Goal: Navigation & Orientation: Find specific page/section

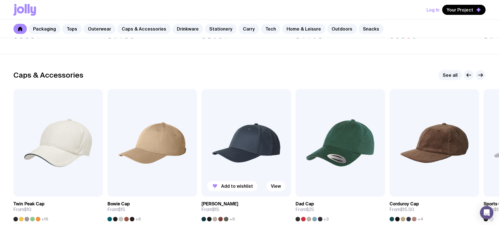
scroll to position [611, 0]
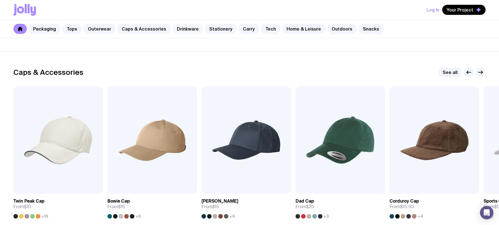
click at [187, 30] on link "Drinkware" at bounding box center [187, 29] width 31 height 10
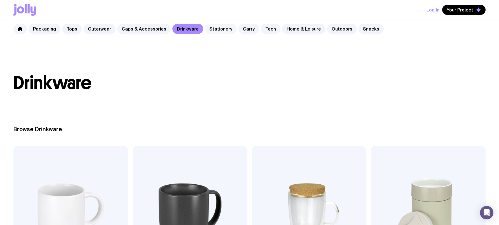
click at [211, 30] on link "Stationery" at bounding box center [221, 29] width 32 height 10
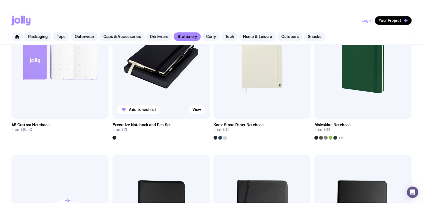
scroll to position [694, 0]
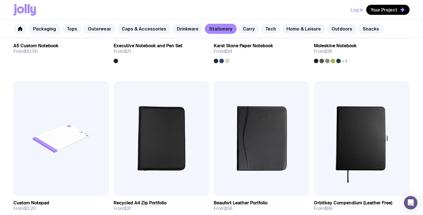
click at [72, 27] on link "Tops" at bounding box center [72, 29] width 20 height 10
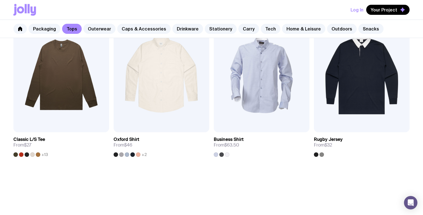
scroll to position [601, 0]
